Goal: Find contact information: Find contact information

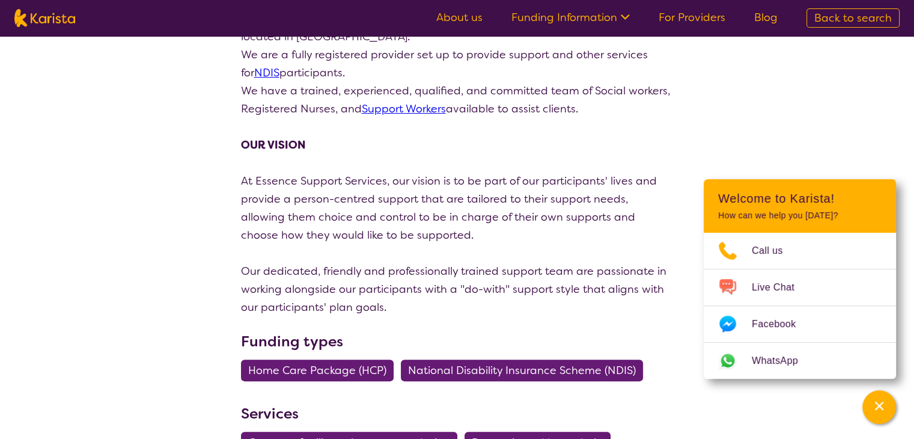
scroll to position [204, 0]
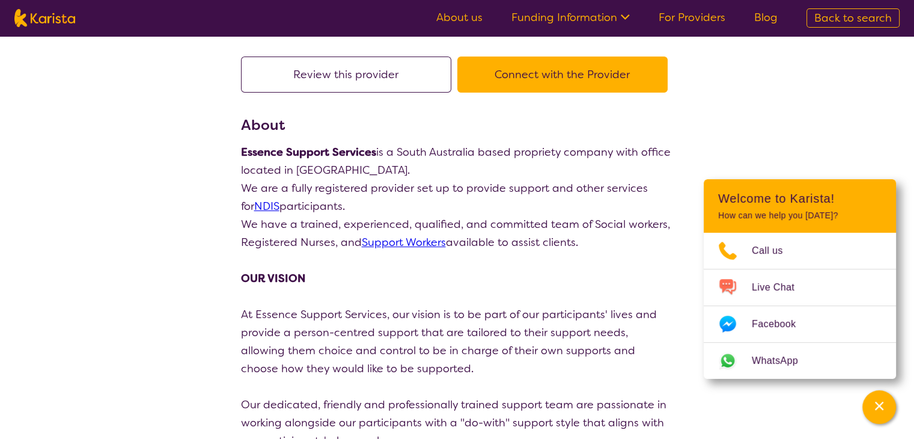
scroll to position [76, 0]
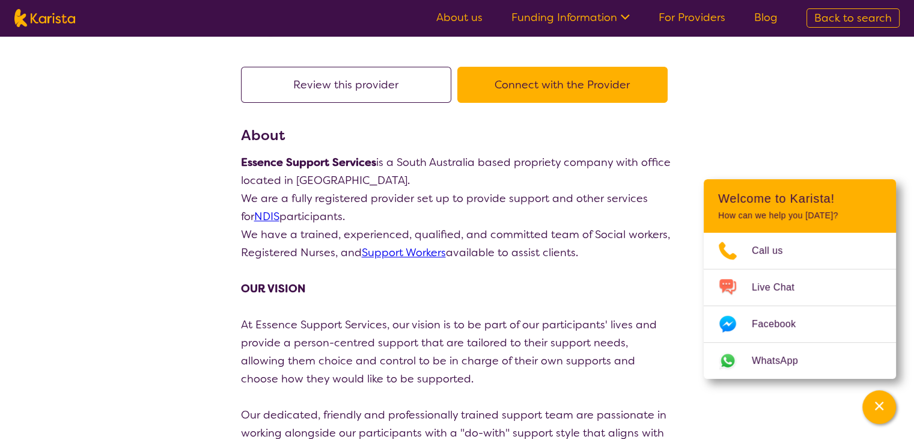
drag, startPoint x: 582, startPoint y: 255, endPoint x: 239, endPoint y: 135, distance: 363.3
drag, startPoint x: 286, startPoint y: 181, endPoint x: 645, endPoint y: 306, distance: 380.1
click at [646, 307] on p at bounding box center [457, 307] width 433 height 18
drag, startPoint x: 589, startPoint y: 257, endPoint x: 241, endPoint y: 167, distance: 358.8
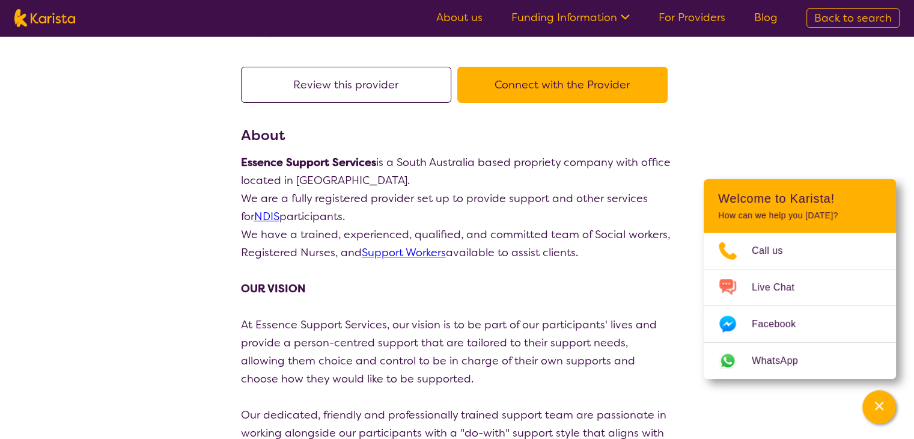
click at [241, 167] on div "Essence Support Services is a [GEOGRAPHIC_DATA] based propriety company with of…" at bounding box center [457, 306] width 433 height 307
copy div "Essence Support Services is a [GEOGRAPHIC_DATA] based propriety company with of…"
click at [441, 305] on p at bounding box center [457, 307] width 433 height 18
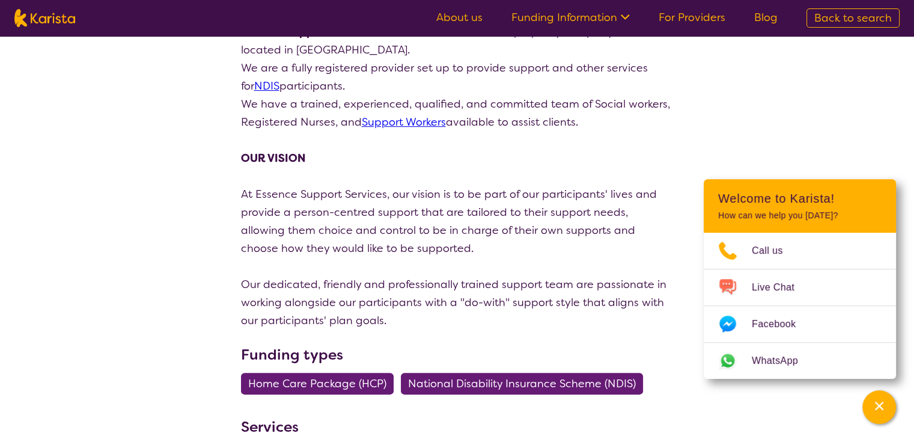
scroll to position [213, 0]
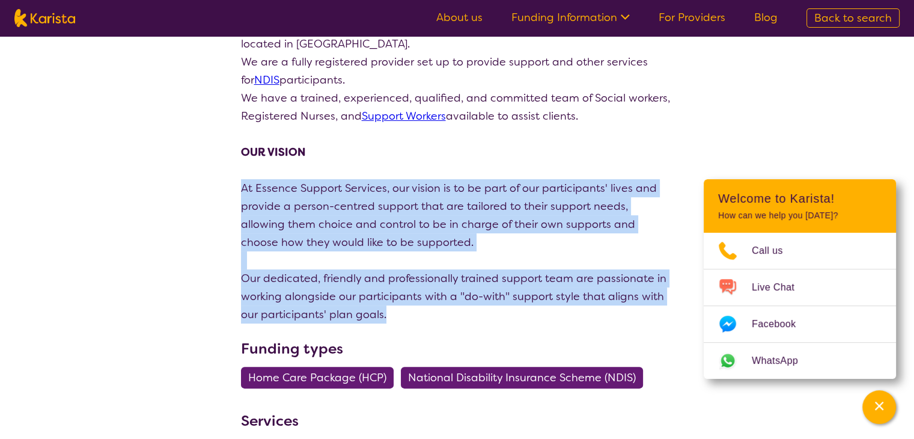
drag, startPoint x: 240, startPoint y: 183, endPoint x: 397, endPoint y: 307, distance: 199.9
click at [397, 307] on div "Essence Support Services is a [GEOGRAPHIC_DATA] based propriety company with of…" at bounding box center [457, 170] width 433 height 307
copy div "At Essence Support Services, our vision is to be part of our participants' live…"
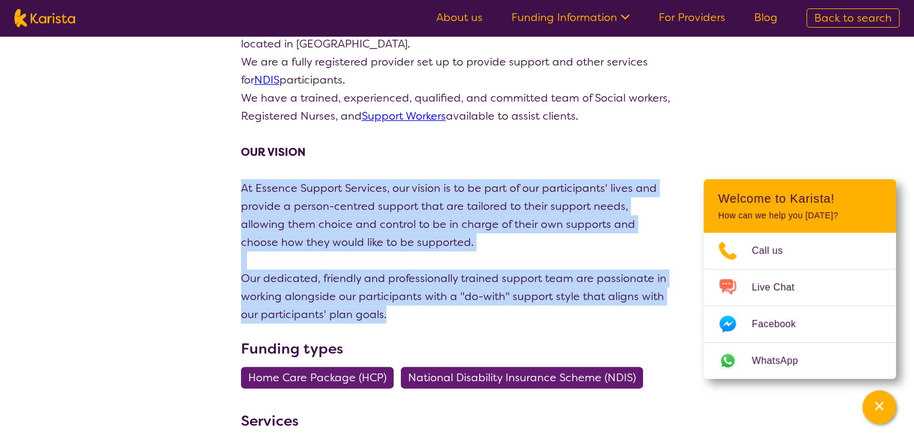
click at [384, 322] on p "Our dedicated, friendly and professionally trained support team are passionate …" at bounding box center [457, 296] width 433 height 54
drag, startPoint x: 388, startPoint y: 317, endPoint x: 237, endPoint y: 186, distance: 199.4
copy div "At Essence Support Services, our vision is to be part of our participants' live…"
